Goal: Information Seeking & Learning: Check status

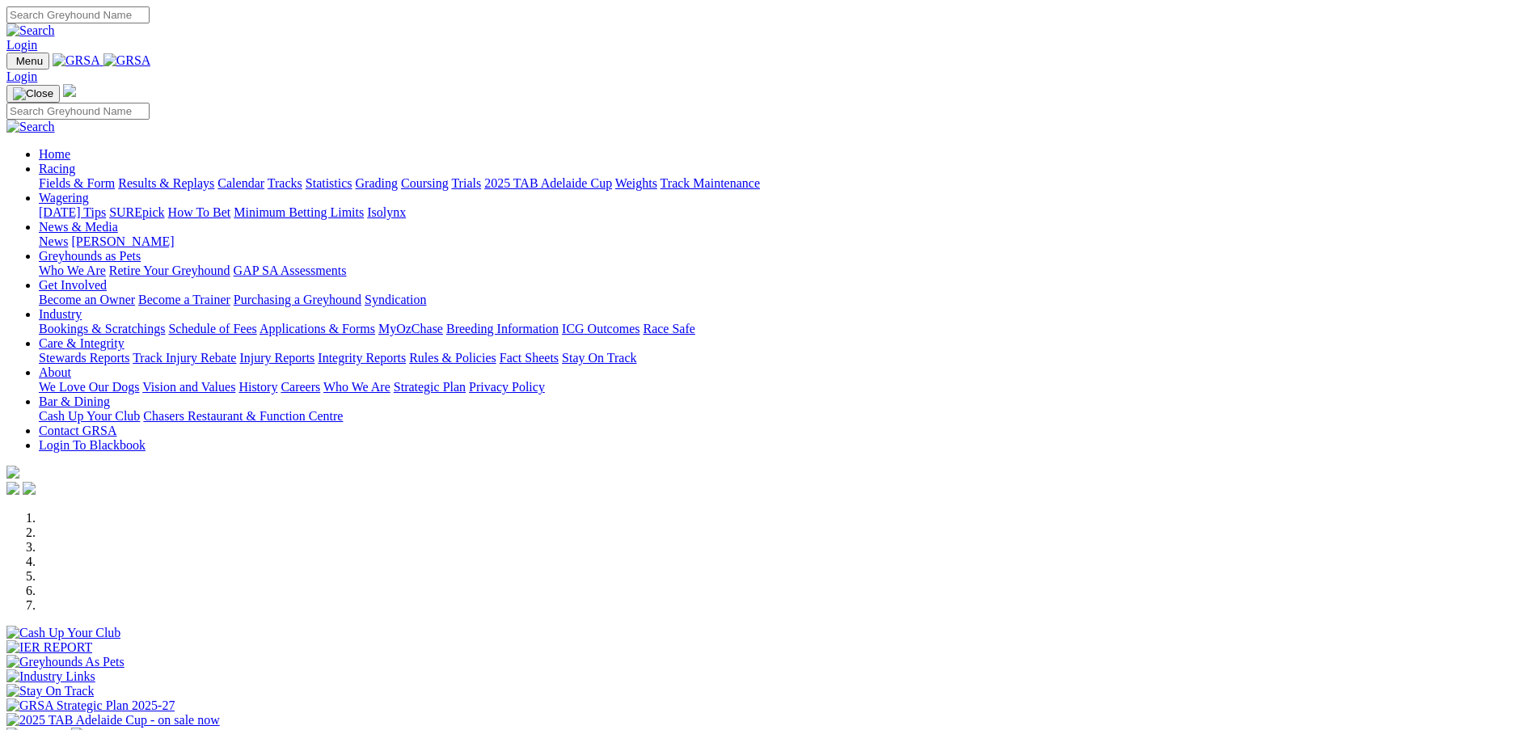
click at [214, 176] on link "Results & Replays" at bounding box center [166, 183] width 96 height 14
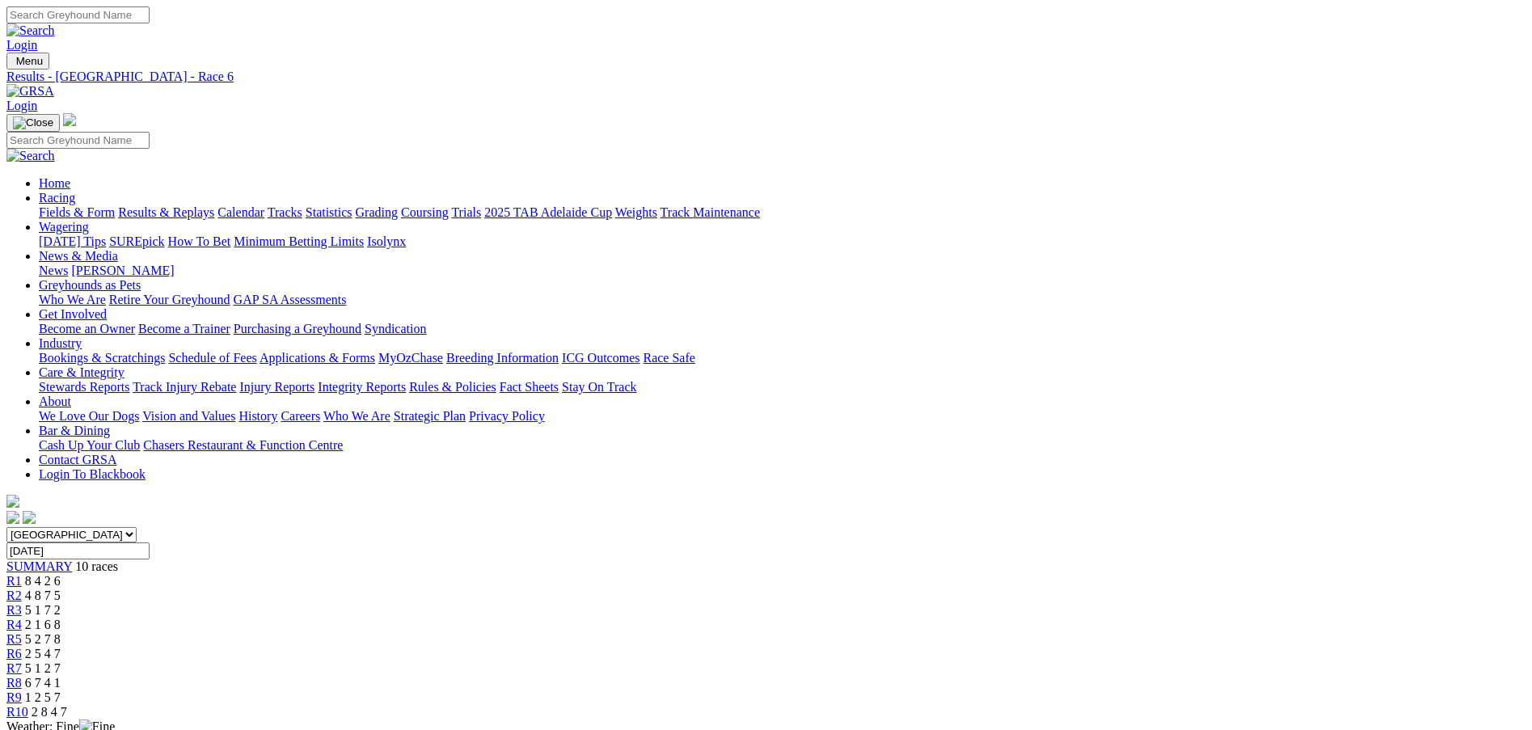
click at [22, 691] on span "R9" at bounding box center [13, 698] width 15 height 14
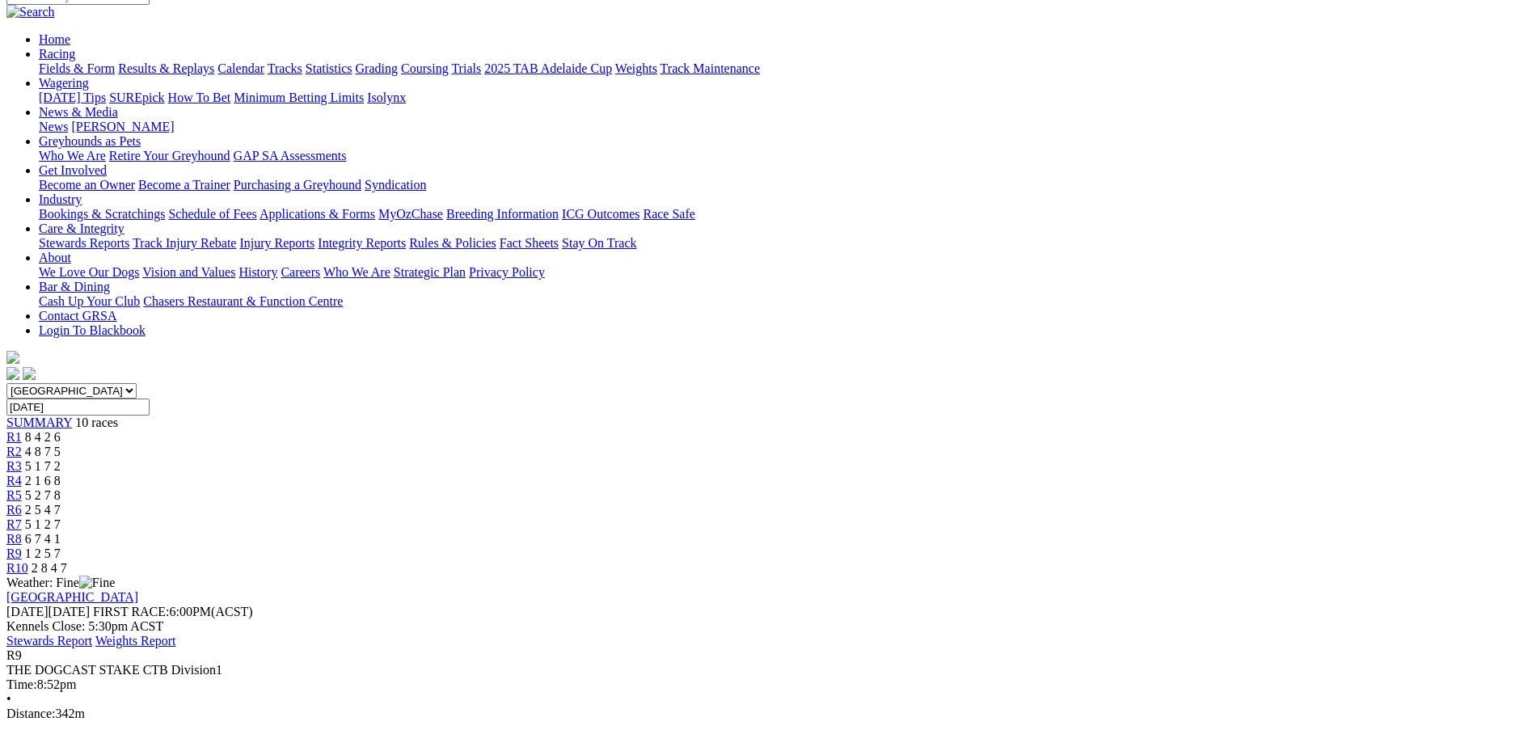
scroll to position [243, 0]
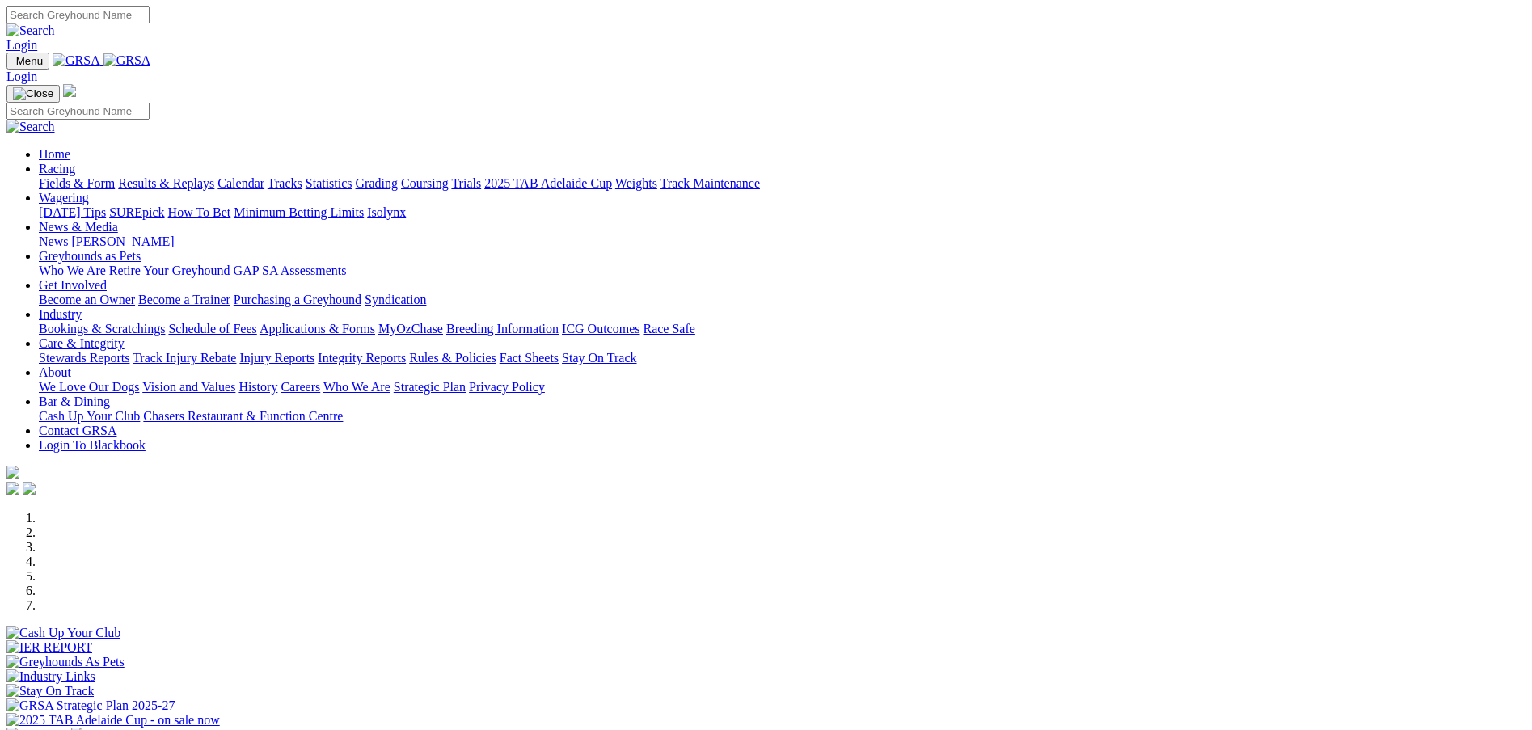
click at [214, 176] on link "Results & Replays" at bounding box center [166, 183] width 96 height 14
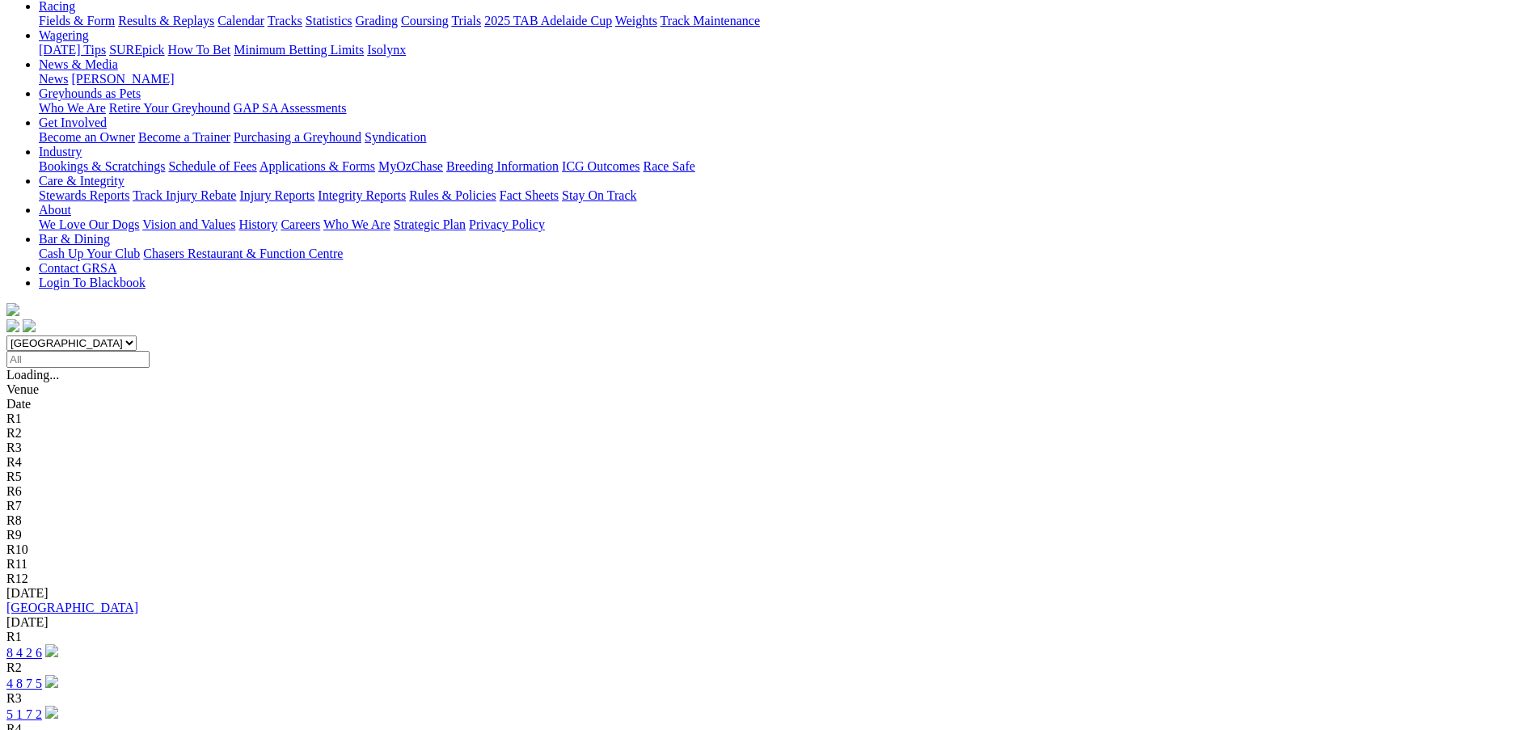
scroll to position [182, 0]
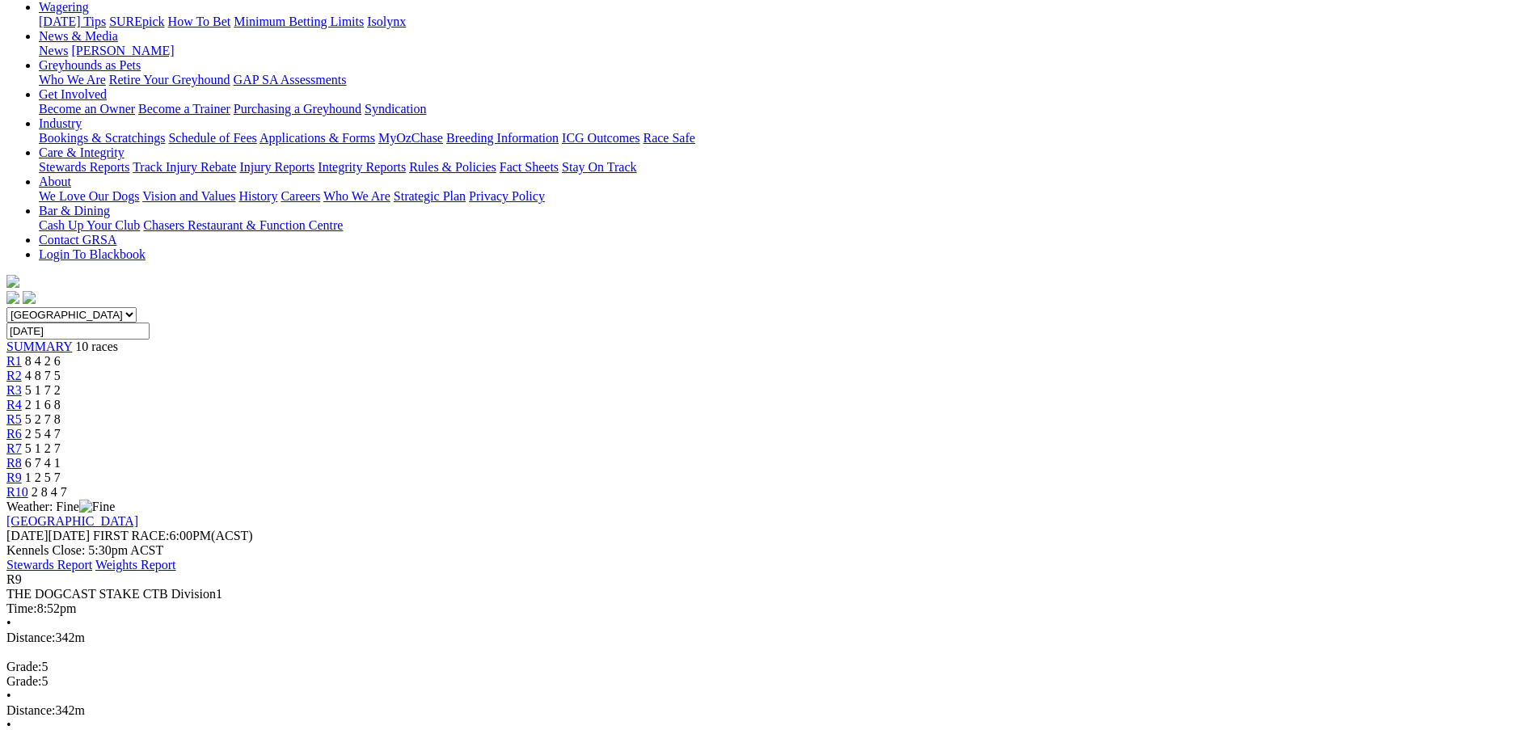
scroll to position [222, 0]
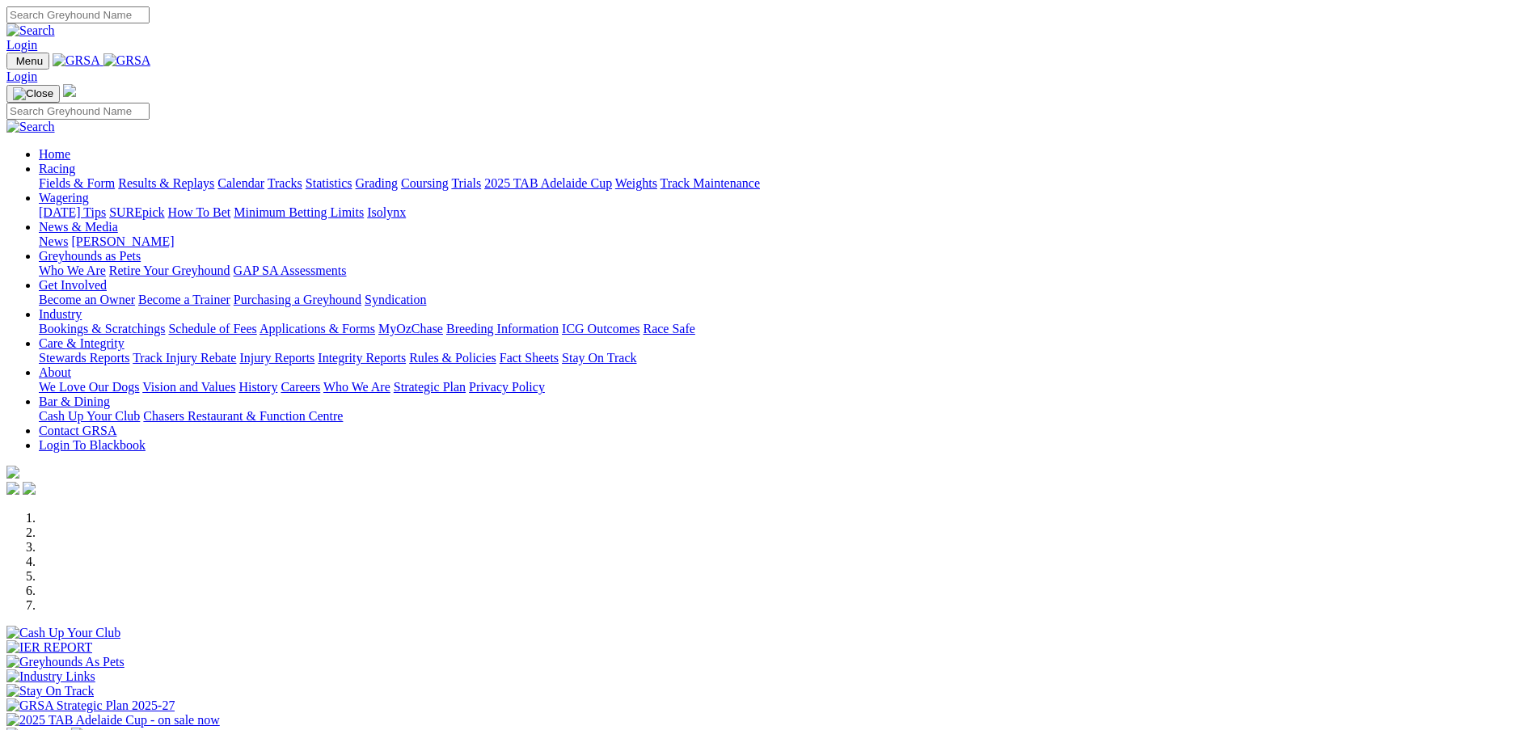
click at [214, 176] on link "Results & Replays" at bounding box center [166, 183] width 96 height 14
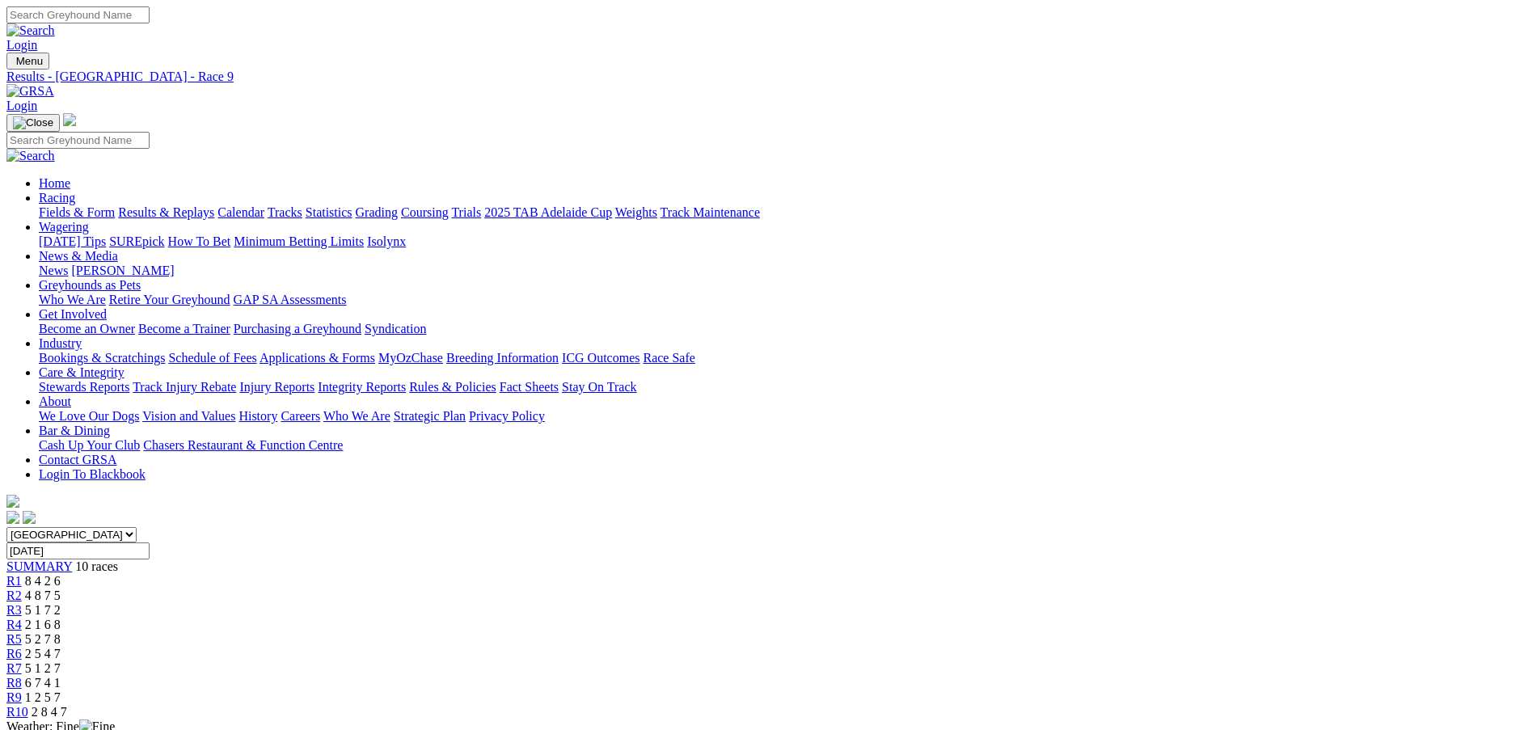
click at [61, 632] on span "5 2 7 8" at bounding box center [43, 639] width 36 height 14
click at [22, 647] on link "R6" at bounding box center [13, 654] width 15 height 14
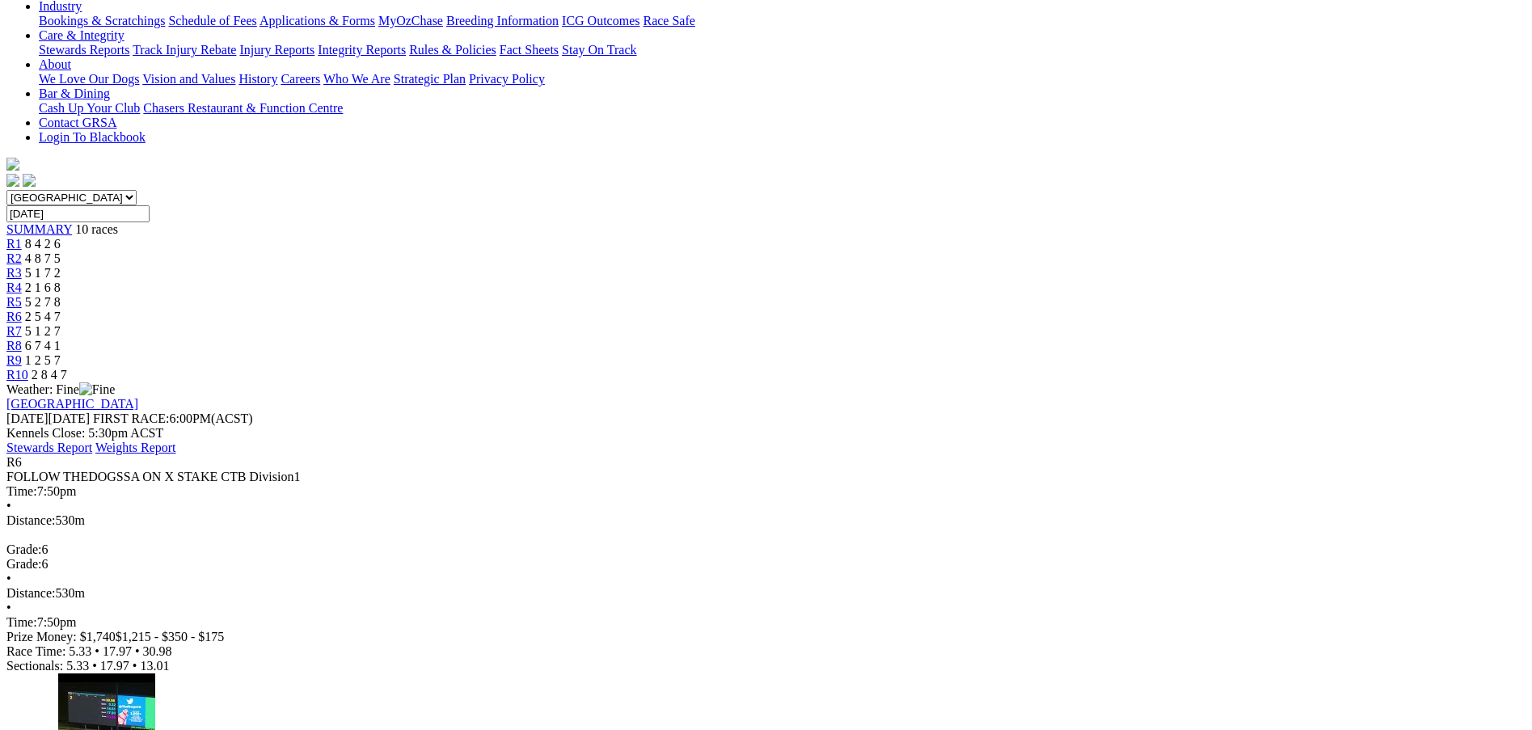
scroll to position [344, 0]
